Goal: Task Accomplishment & Management: Manage account settings

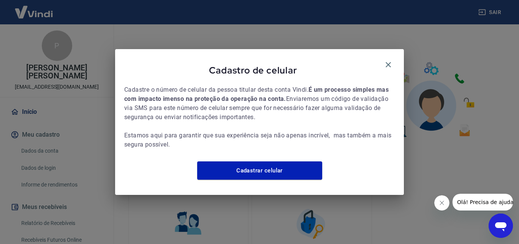
drag, startPoint x: 389, startPoint y: 59, endPoint x: 340, endPoint y: 132, distance: 88.6
click at [389, 60] on icon "button" at bounding box center [388, 64] width 9 height 9
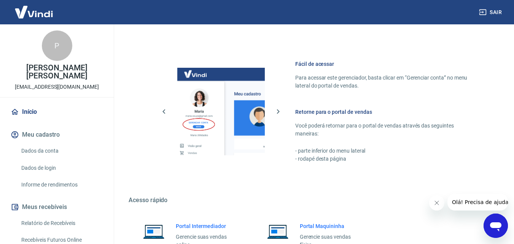
scroll to position [380, 0]
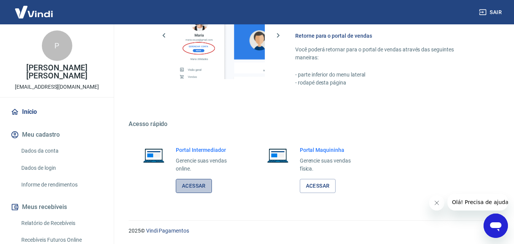
click at [190, 186] on link "Acessar" at bounding box center [194, 186] width 36 height 14
